Goal: Task Accomplishment & Management: Manage account settings

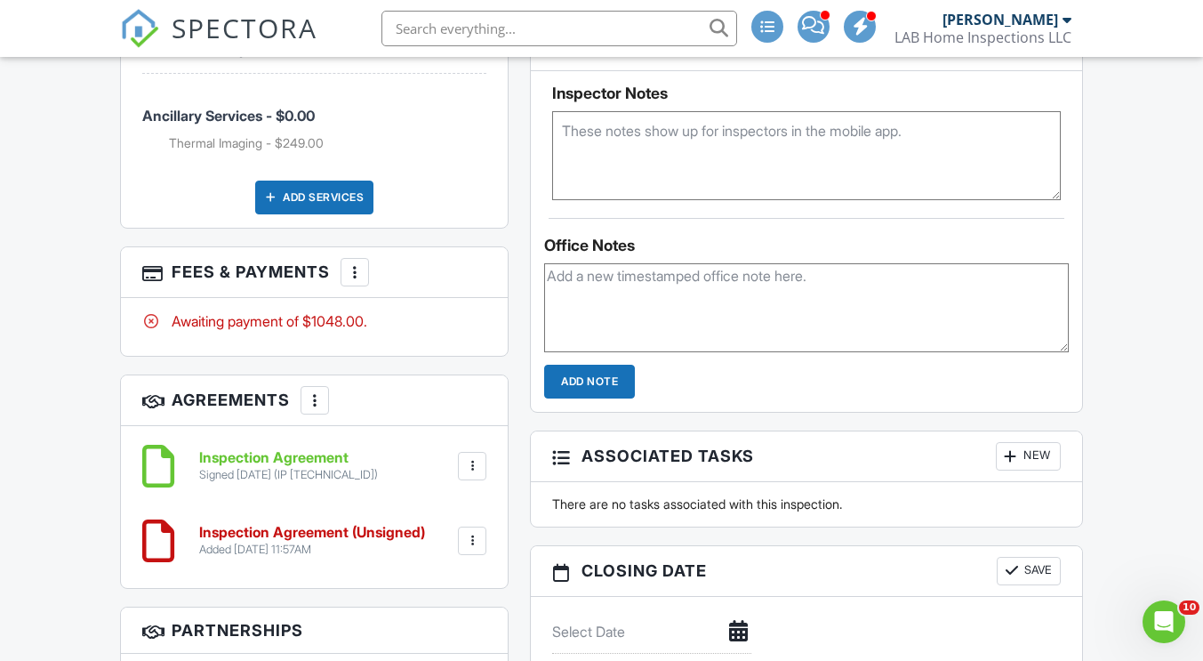
scroll to position [978, 0]
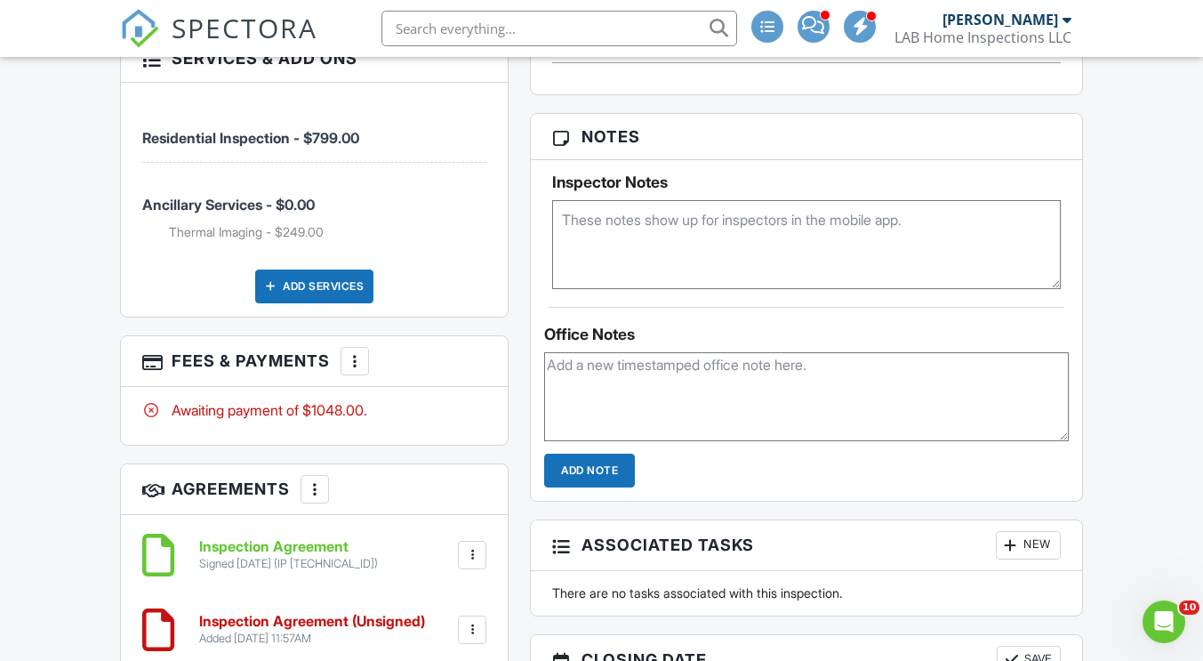
click at [358, 352] on div at bounding box center [355, 361] width 18 height 18
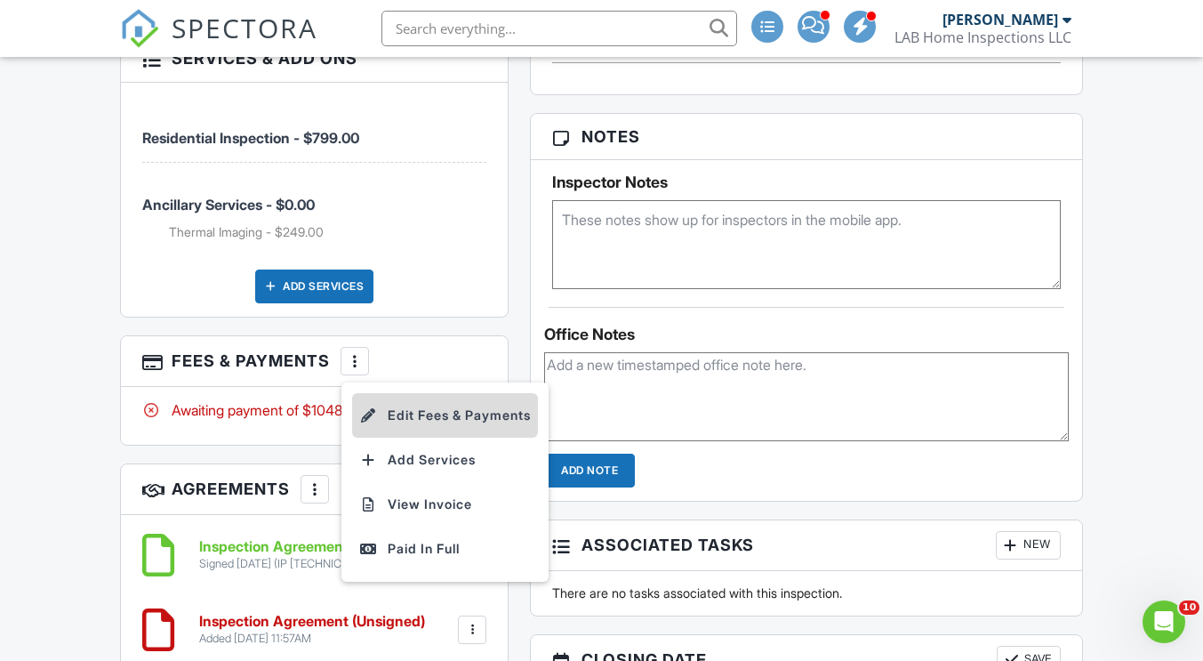
click at [463, 393] on li "Edit Fees & Payments" at bounding box center [445, 415] width 186 height 44
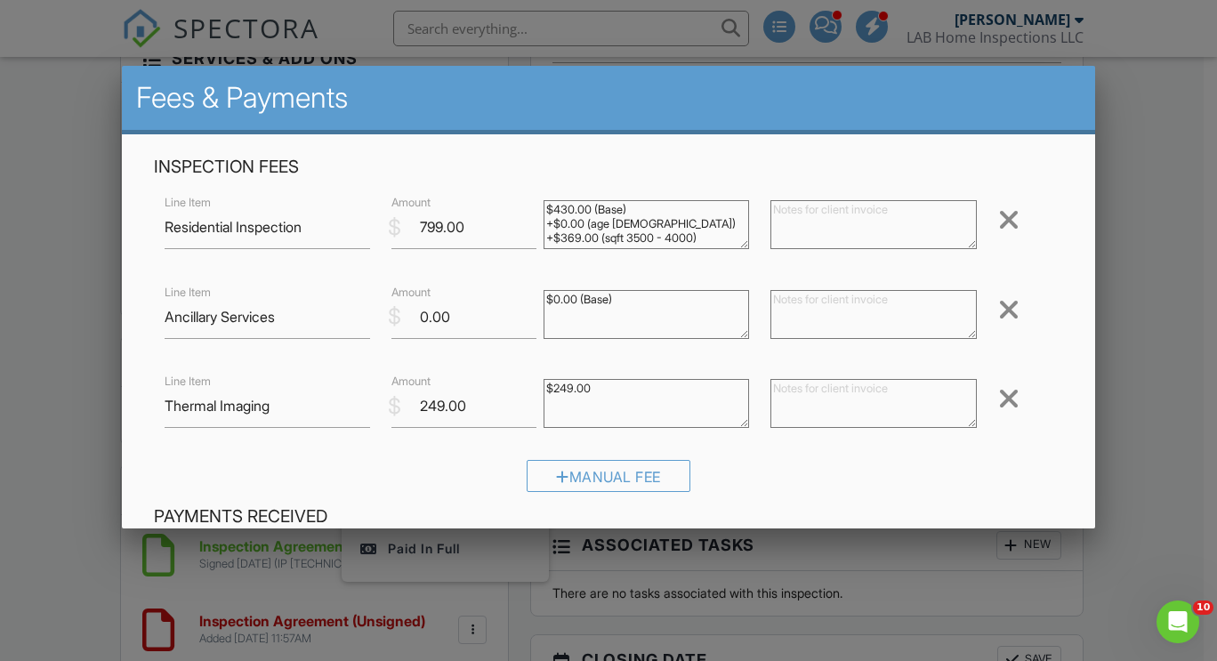
click at [998, 306] on div at bounding box center [1008, 309] width 21 height 28
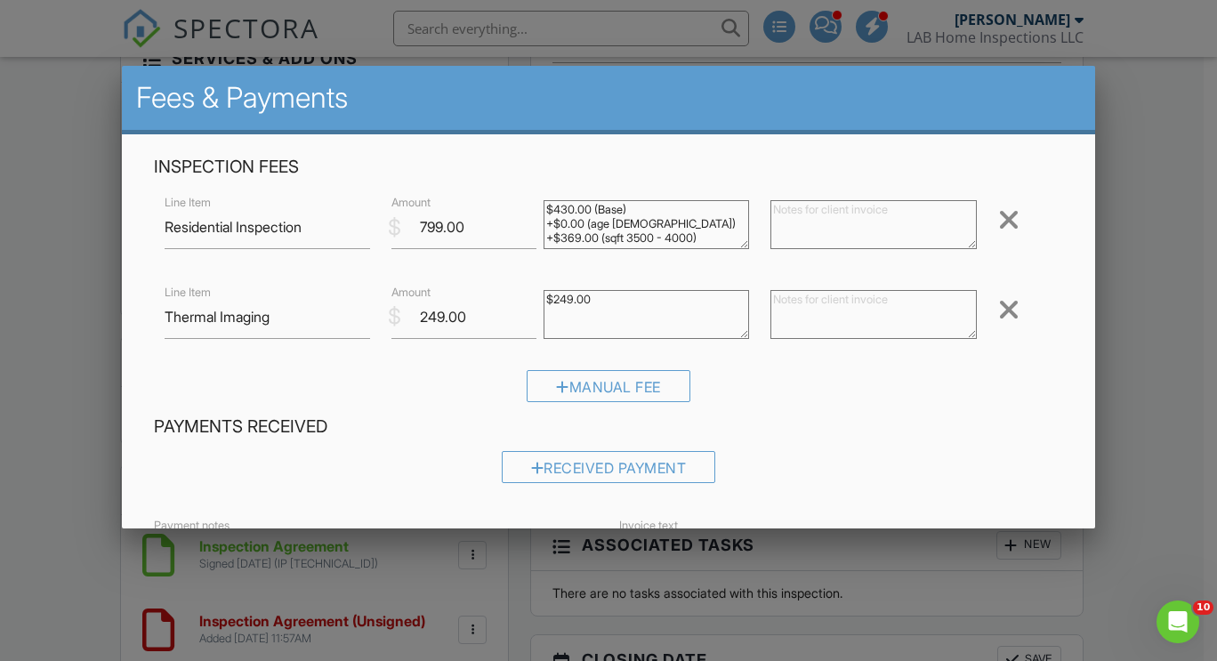
click at [998, 306] on div at bounding box center [1008, 309] width 21 height 28
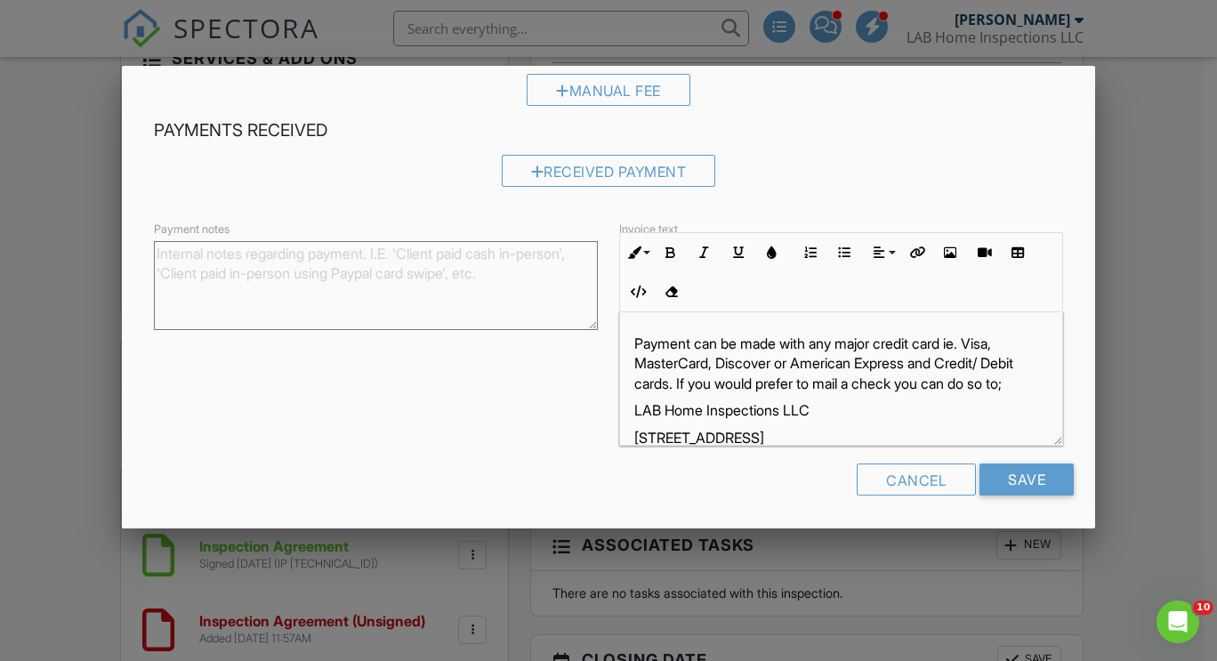
scroll to position [209, 0]
click at [1015, 471] on input "Save" at bounding box center [1026, 478] width 94 height 32
